Goal: Information Seeking & Learning: Learn about a topic

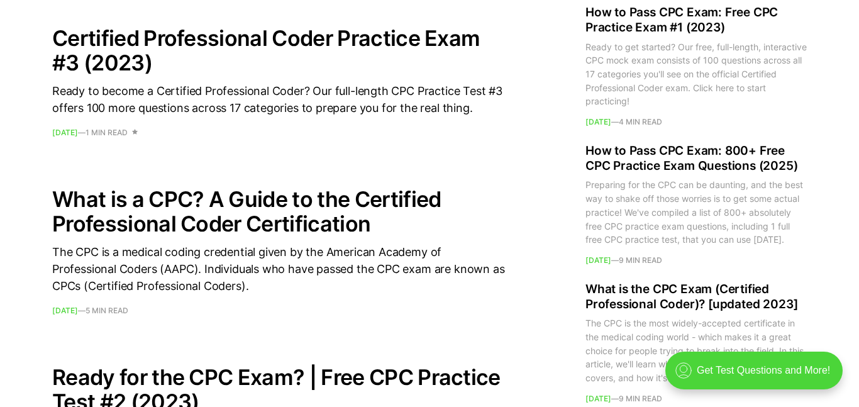
scroll to position [1417, 0]
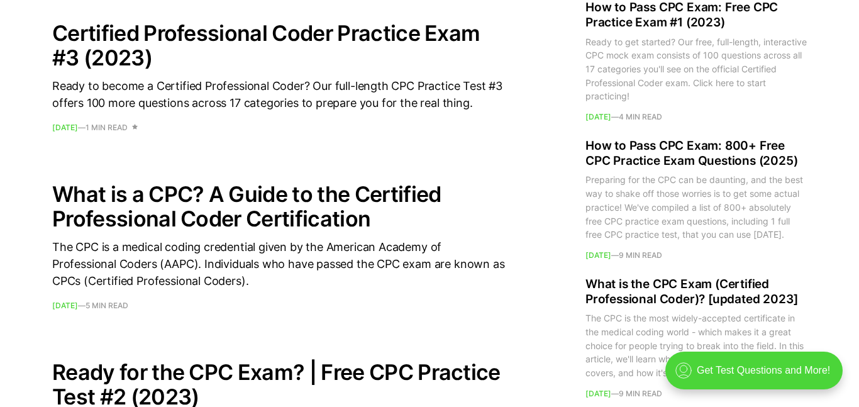
click at [219, 200] on h2 "What is a CPC? A Guide to the Certified Professional Coder Certification" at bounding box center [278, 206] width 453 height 49
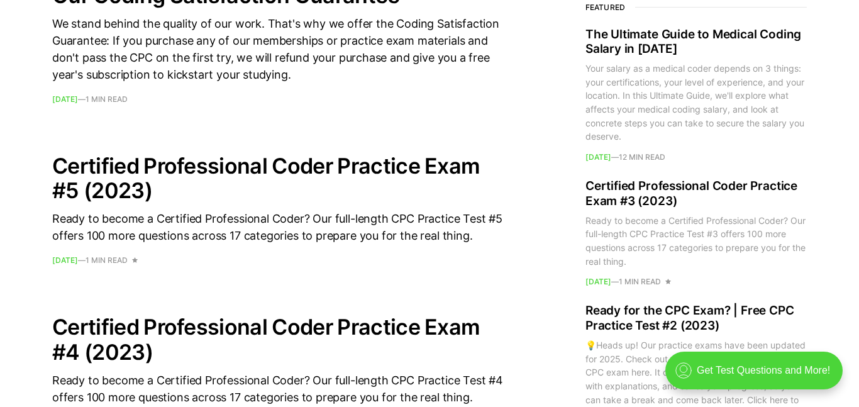
scroll to position [965, 0]
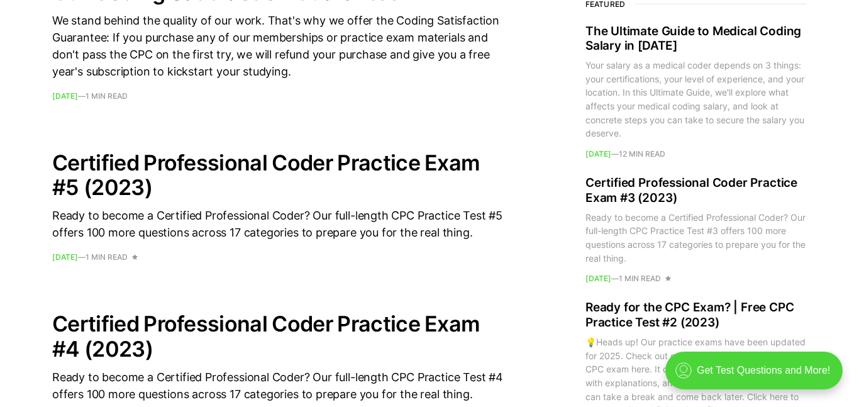
click at [188, 128] on div "The Ultimate Guide to Medical Coding Salary in [DATE] Your salary as a medical …" at bounding box center [278, 362] width 453 height 1545
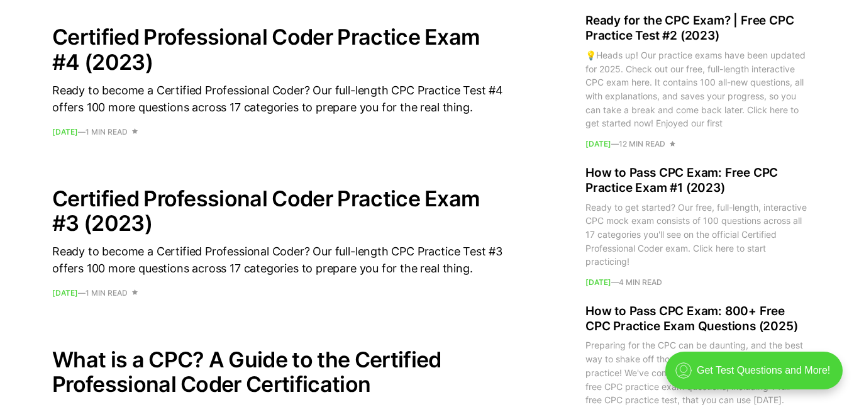
scroll to position [1250, 0]
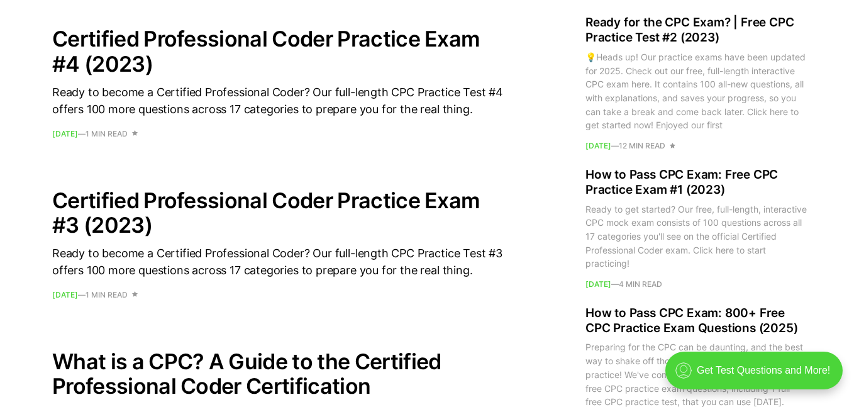
click at [118, 103] on div "Ready to become a Certified Professional Coder? Our full-length CPC Practice Te…" at bounding box center [278, 101] width 453 height 34
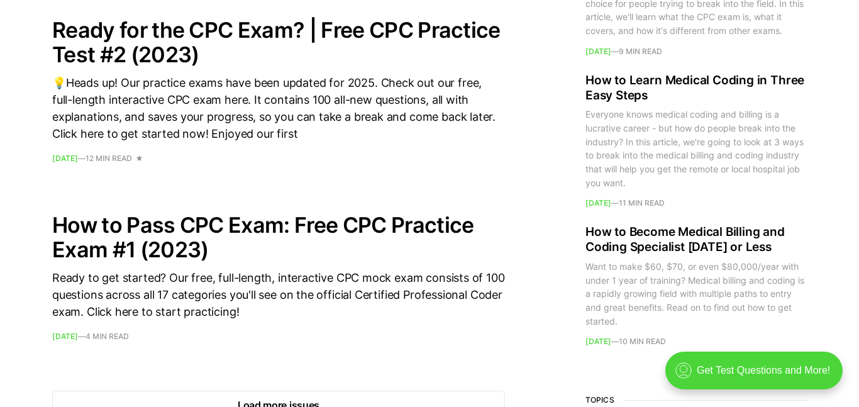
scroll to position [1764, 0]
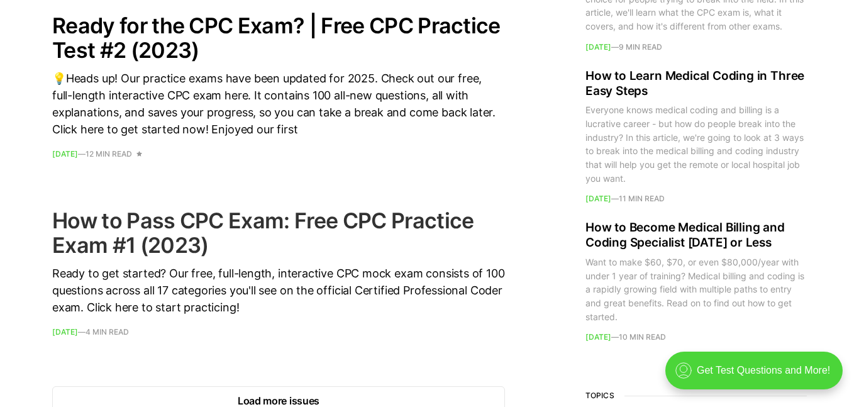
click at [141, 223] on h2 "How to Pass CPC Exam: Free CPC Practice Exam #1 (2023)" at bounding box center [278, 232] width 453 height 49
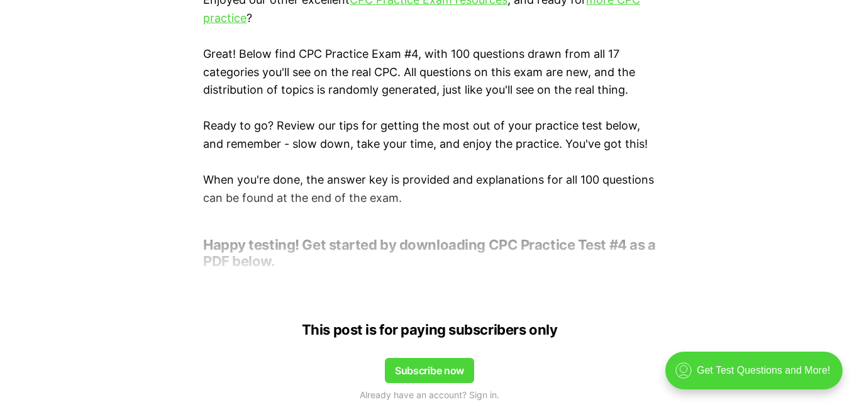
scroll to position [517, 0]
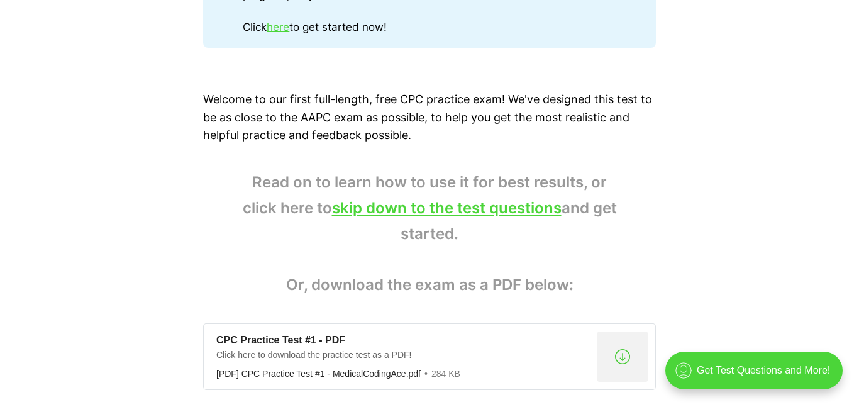
scroll to position [776, 0]
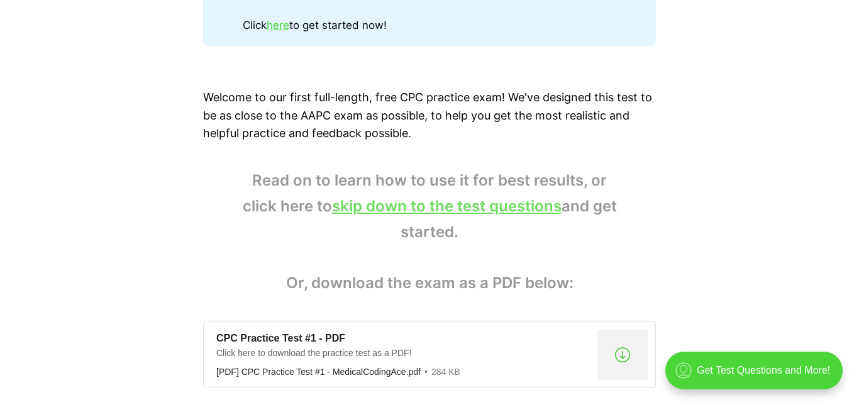
click at [361, 206] on link "skip down to the test questions" at bounding box center [446, 206] width 229 height 18
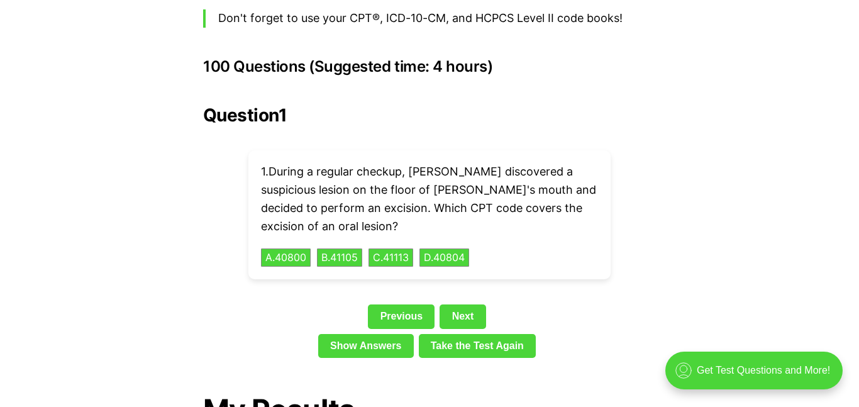
scroll to position [2797, 0]
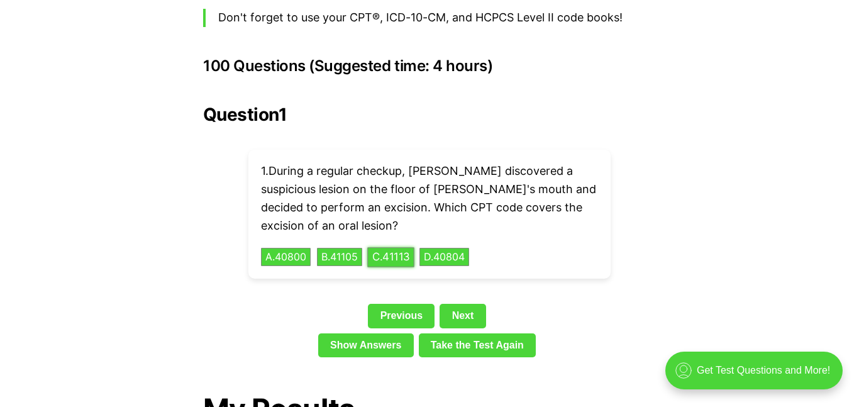
click at [396, 247] on button "C . 41113" at bounding box center [390, 256] width 47 height 19
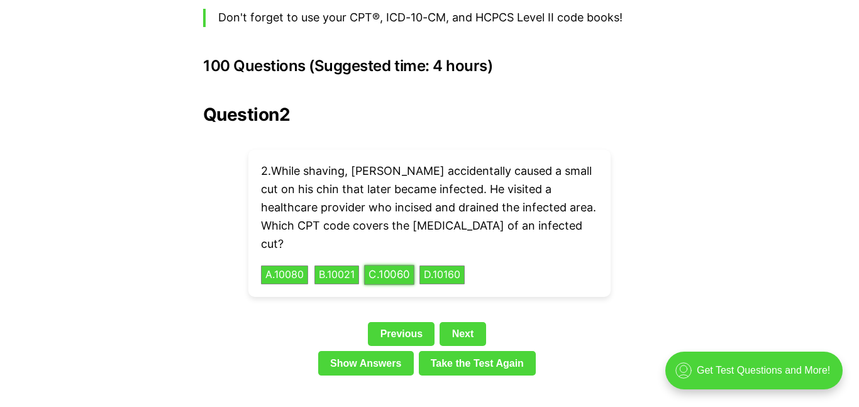
click at [407, 265] on button "C . 10060" at bounding box center [389, 274] width 50 height 19
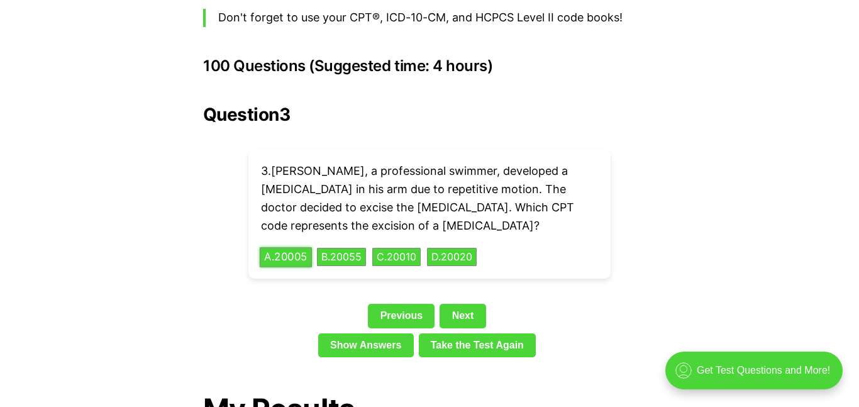
click at [305, 247] on button "A . 20005" at bounding box center [286, 256] width 52 height 19
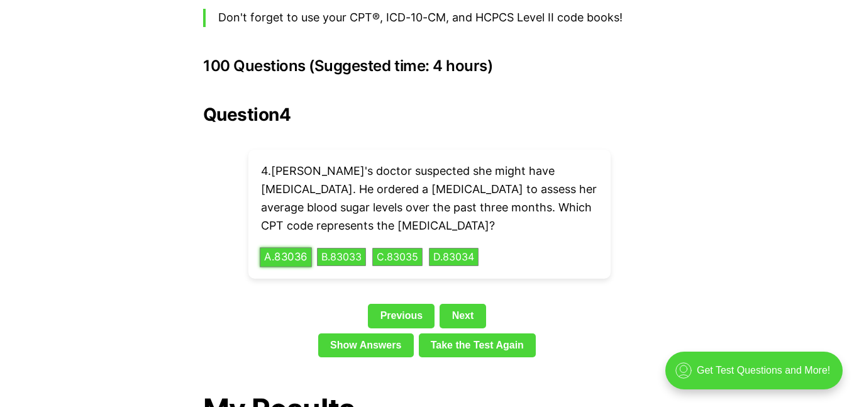
click at [292, 247] on button "A . 83036" at bounding box center [286, 256] width 52 height 19
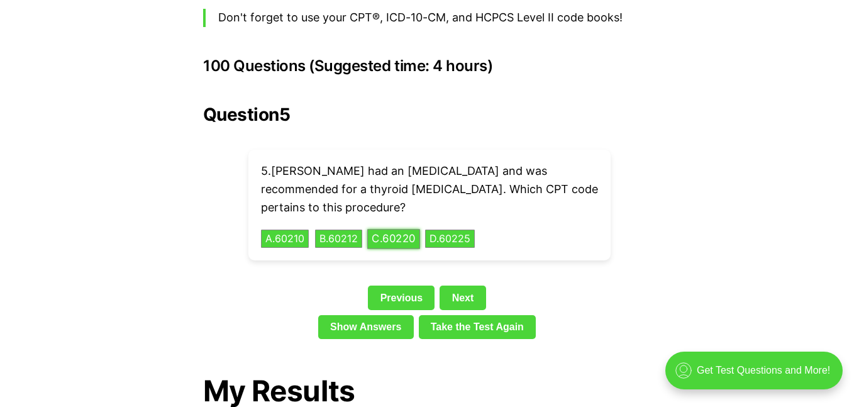
click at [385, 229] on button "C . 60220" at bounding box center [393, 238] width 53 height 19
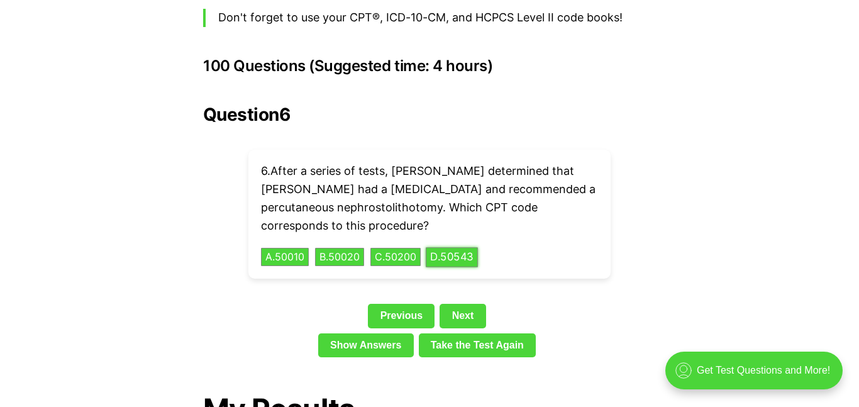
click at [458, 247] on button "D . 50543" at bounding box center [452, 256] width 52 height 19
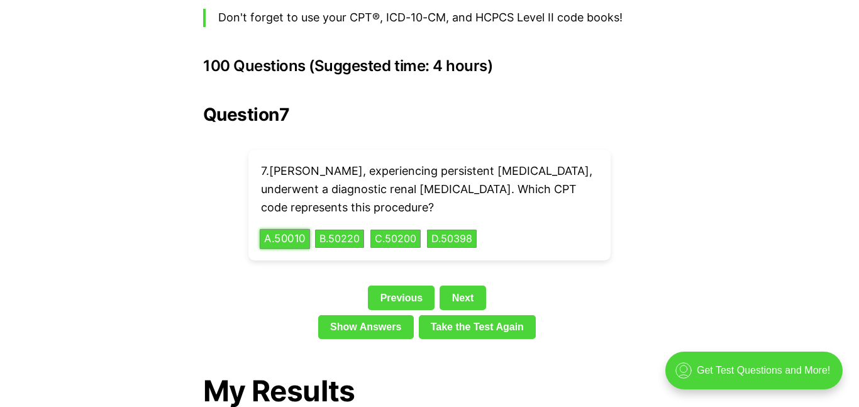
click at [310, 229] on button "A . 50010" at bounding box center [285, 238] width 50 height 19
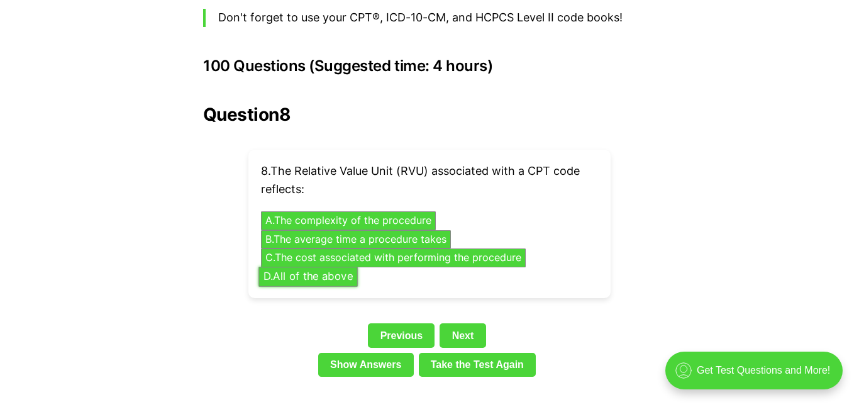
click at [314, 267] on button "D . All of the above" at bounding box center [307, 276] width 99 height 19
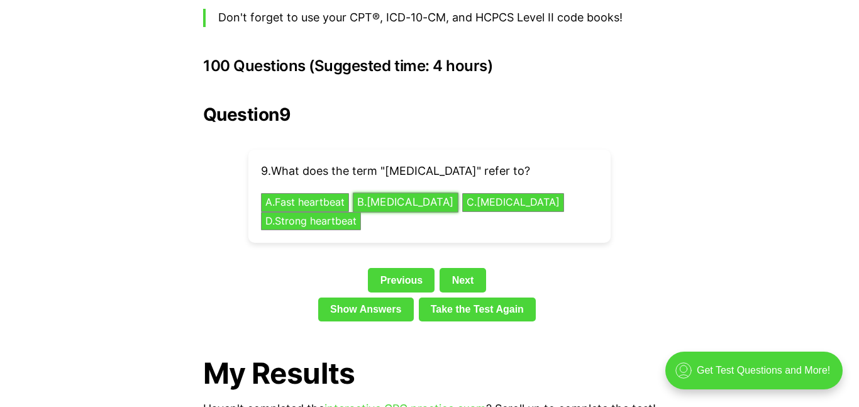
click at [424, 193] on button "B . Slow heartbeat" at bounding box center [406, 202] width 106 height 19
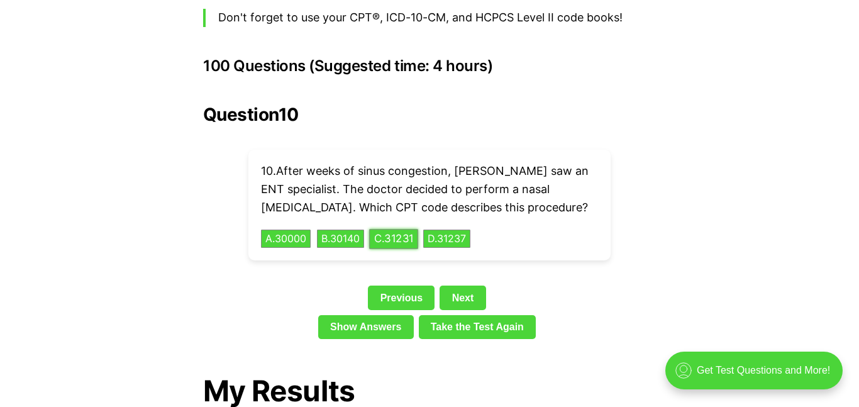
click at [382, 229] on button "C . 31231" at bounding box center [393, 238] width 49 height 19
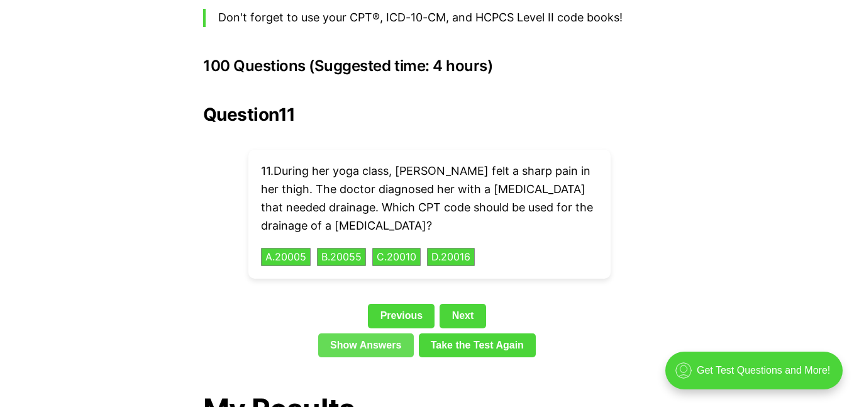
click at [340, 333] on link "Show Answers" at bounding box center [366, 345] width 96 height 24
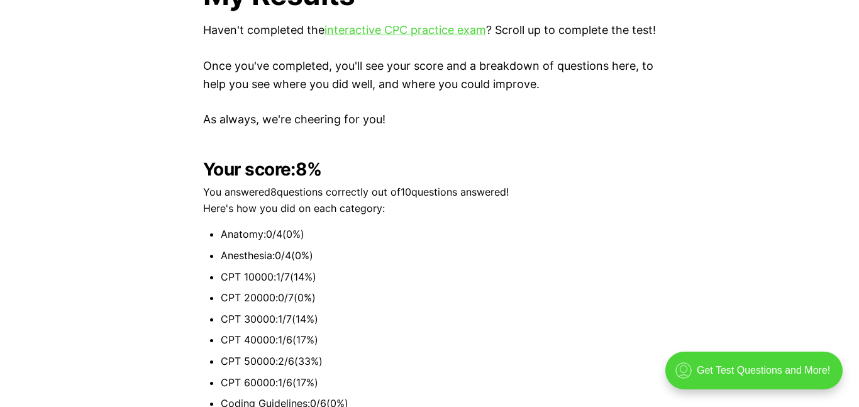
scroll to position [3212, 0]
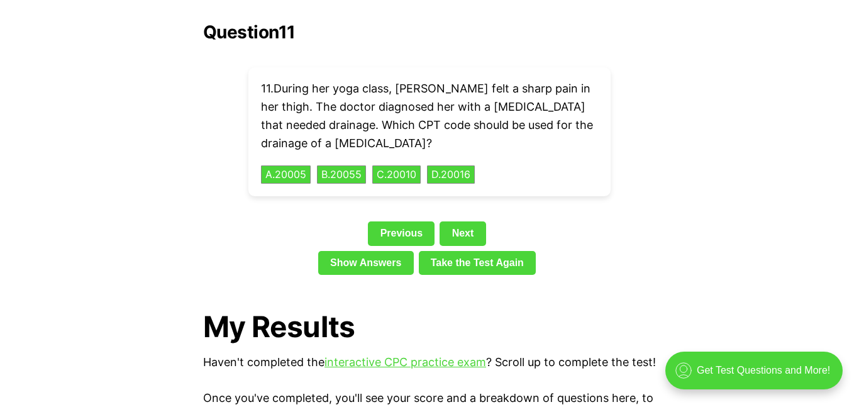
scroll to position [2882, 0]
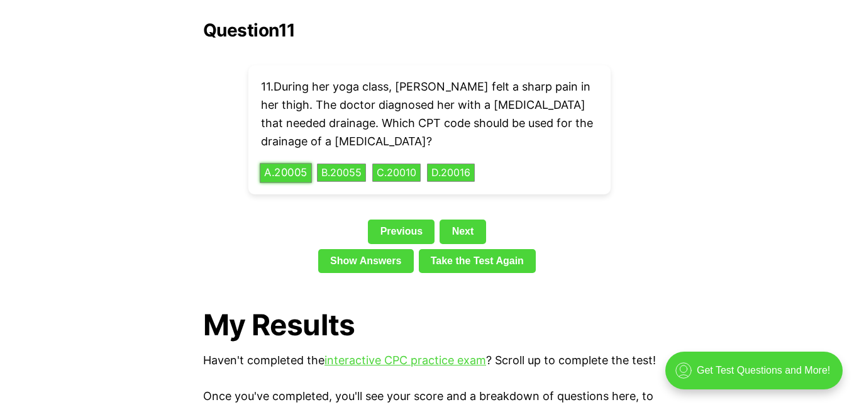
click at [297, 163] on button "A . 20005" at bounding box center [286, 172] width 52 height 19
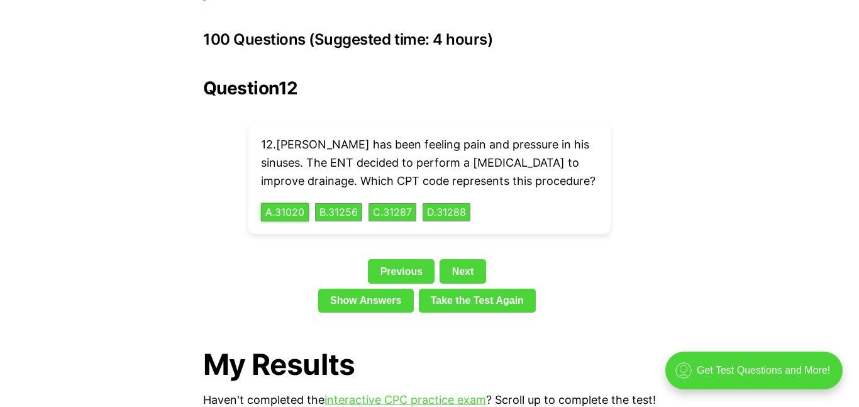
scroll to position [2802, 0]
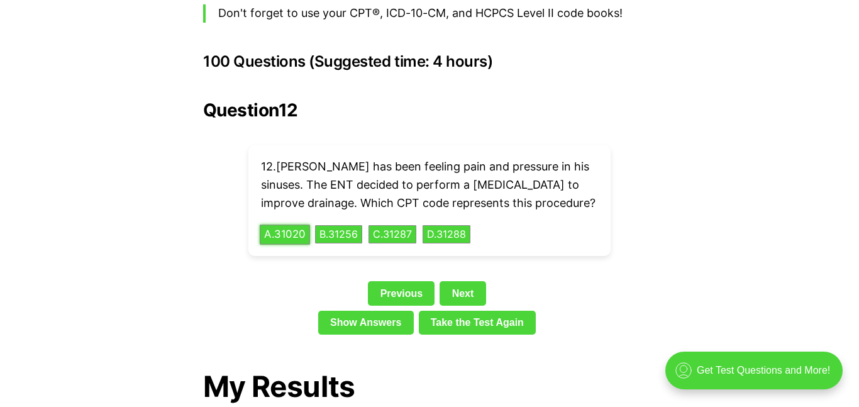
click at [289, 224] on button "A . 31020" at bounding box center [285, 233] width 50 height 19
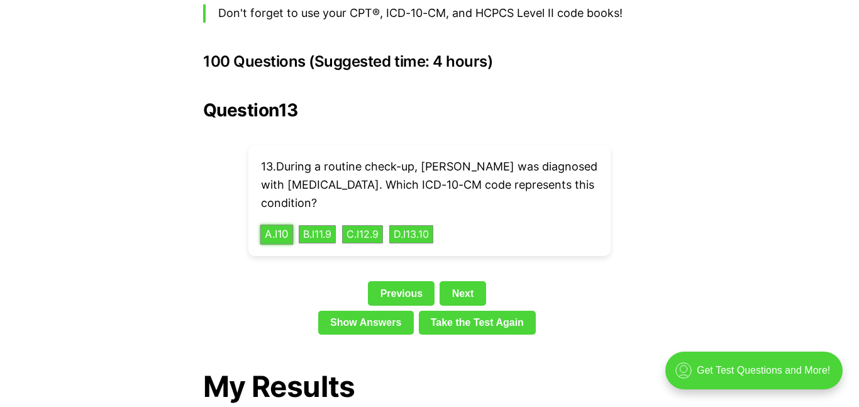
click at [277, 224] on button "A . I10" at bounding box center [276, 233] width 33 height 19
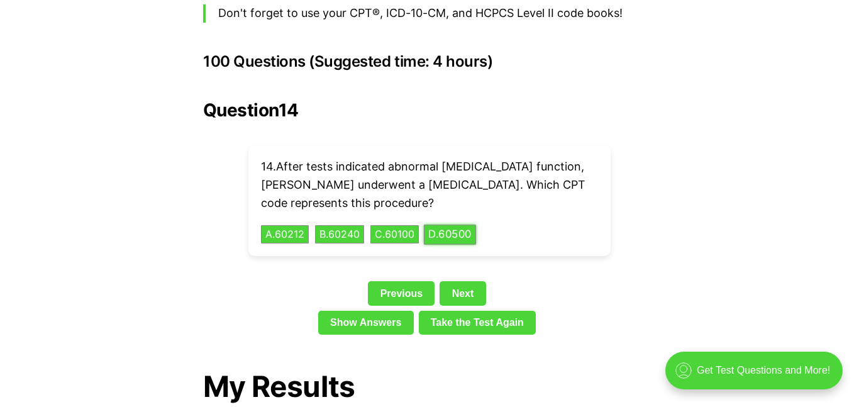
click at [472, 224] on button "D . 60500" at bounding box center [450, 233] width 52 height 19
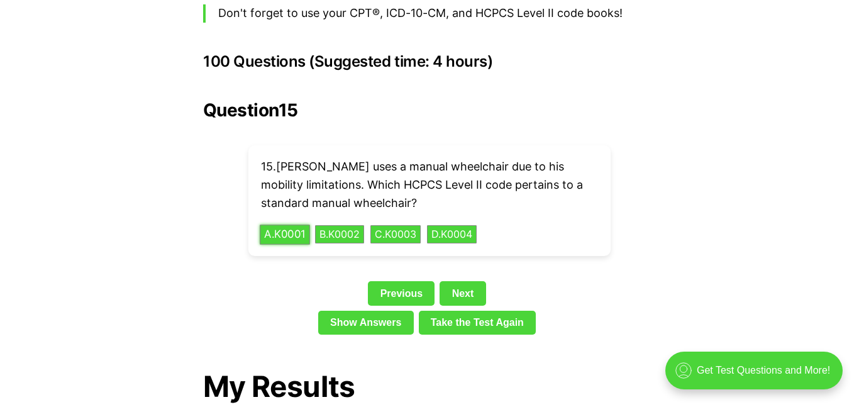
click at [274, 224] on button "A . K0001" at bounding box center [285, 233] width 50 height 19
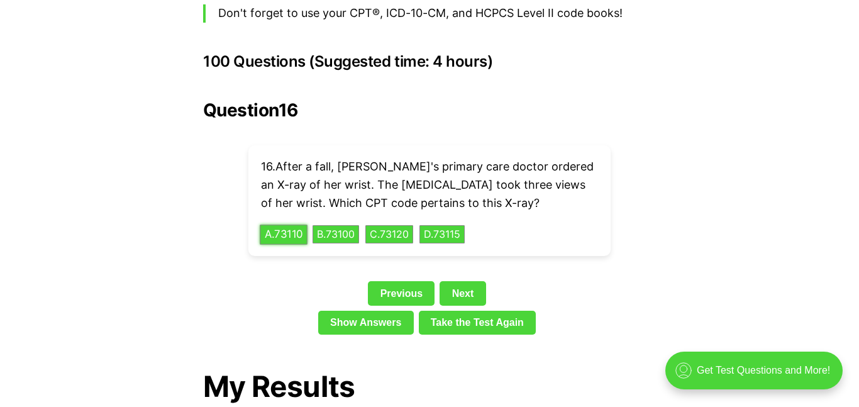
click at [299, 224] on button "A . 73110" at bounding box center [284, 233] width 48 height 19
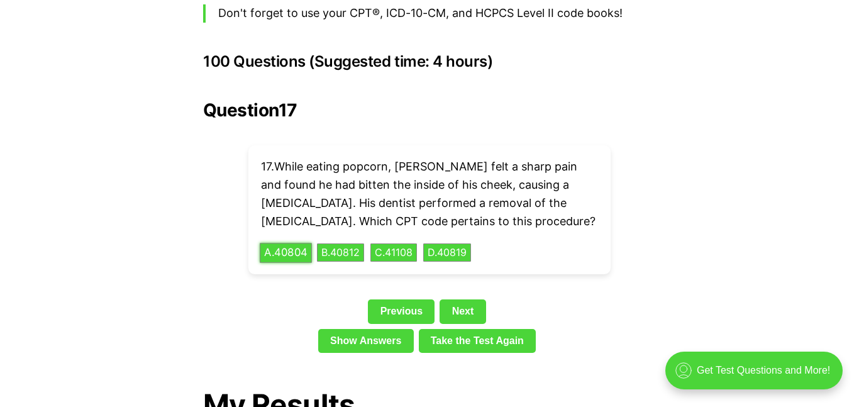
click at [282, 243] on button "A . 40804" at bounding box center [286, 252] width 52 height 19
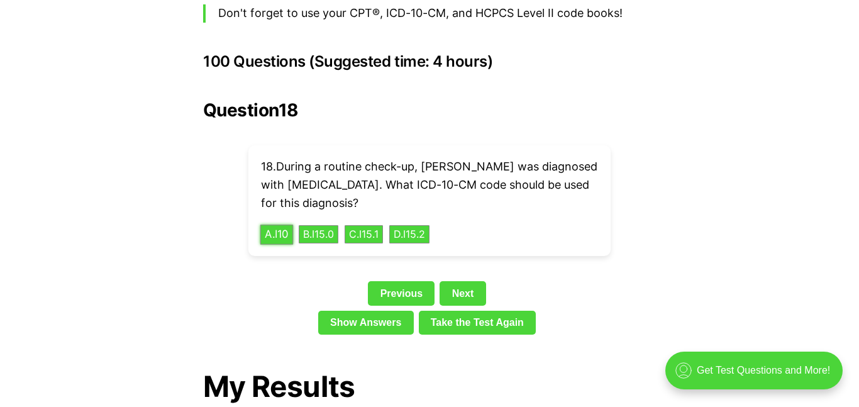
click at [289, 224] on button "A . I10" at bounding box center [276, 233] width 33 height 19
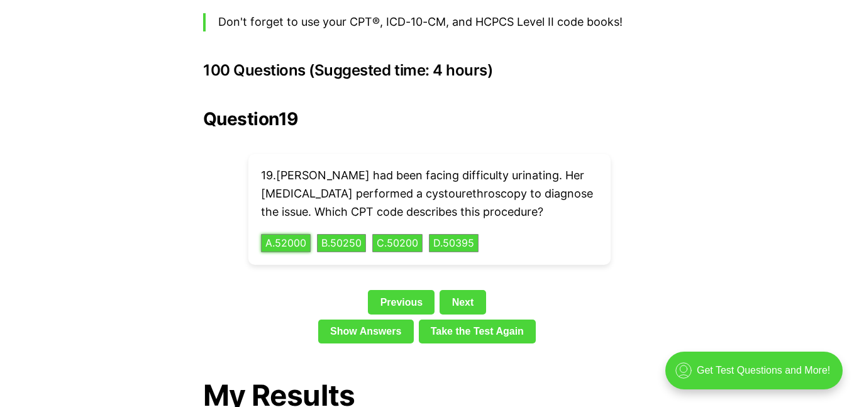
scroll to position [2794, 0]
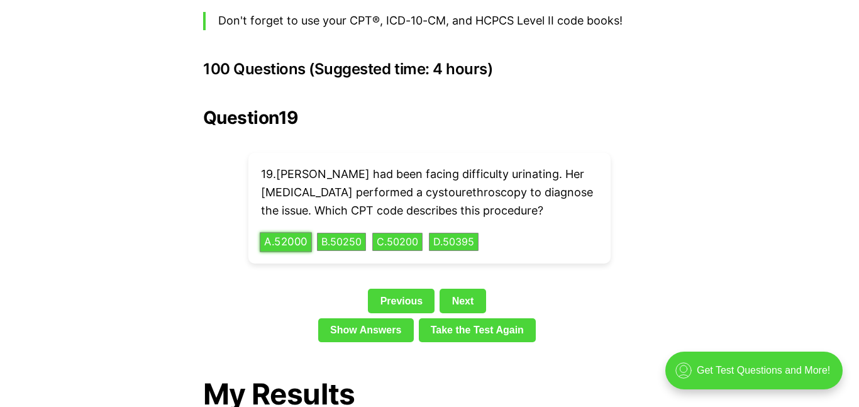
click at [288, 232] on button "A . 52000" at bounding box center [286, 241] width 52 height 19
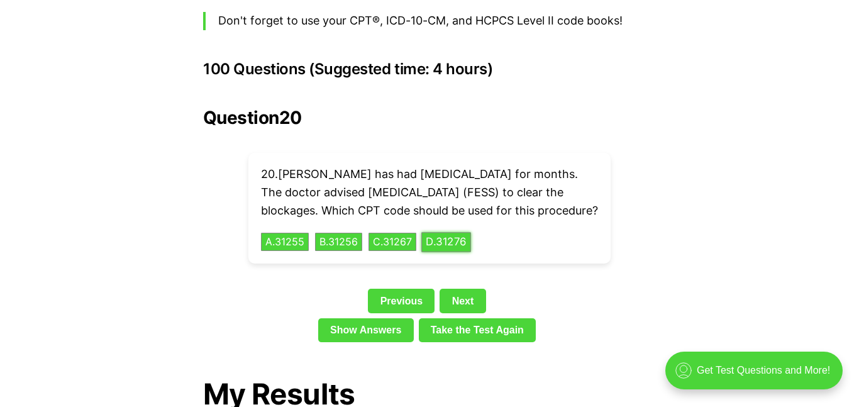
click at [471, 238] on button "D . 31276" at bounding box center [446, 241] width 50 height 19
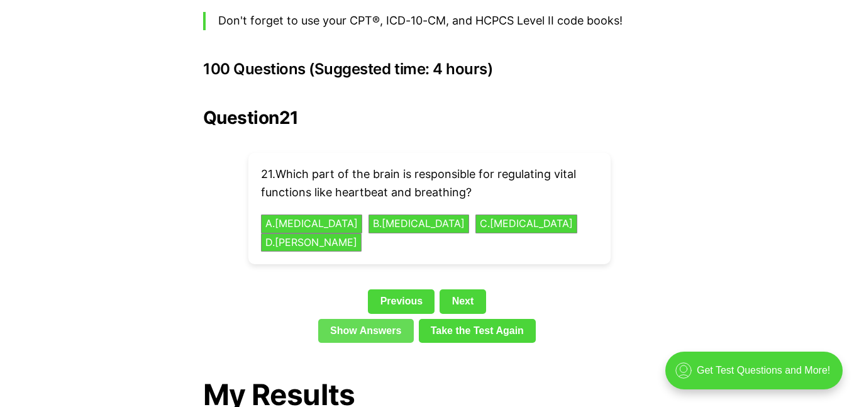
click at [403, 319] on link "Show Answers" at bounding box center [366, 331] width 96 height 24
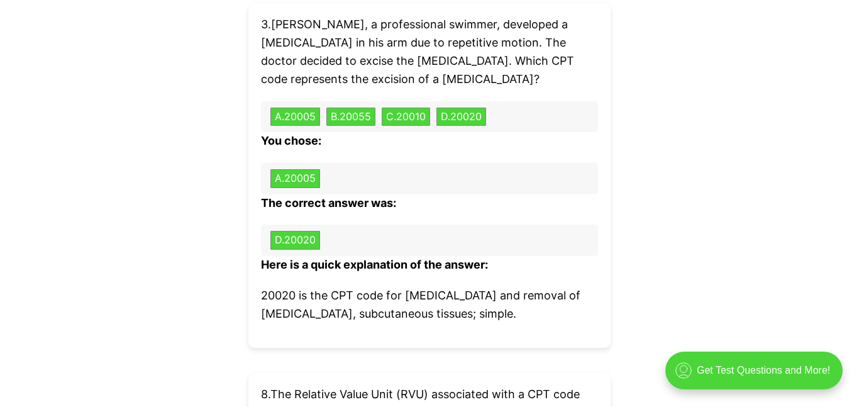
scroll to position [3858, 0]
